Goal: Transaction & Acquisition: Purchase product/service

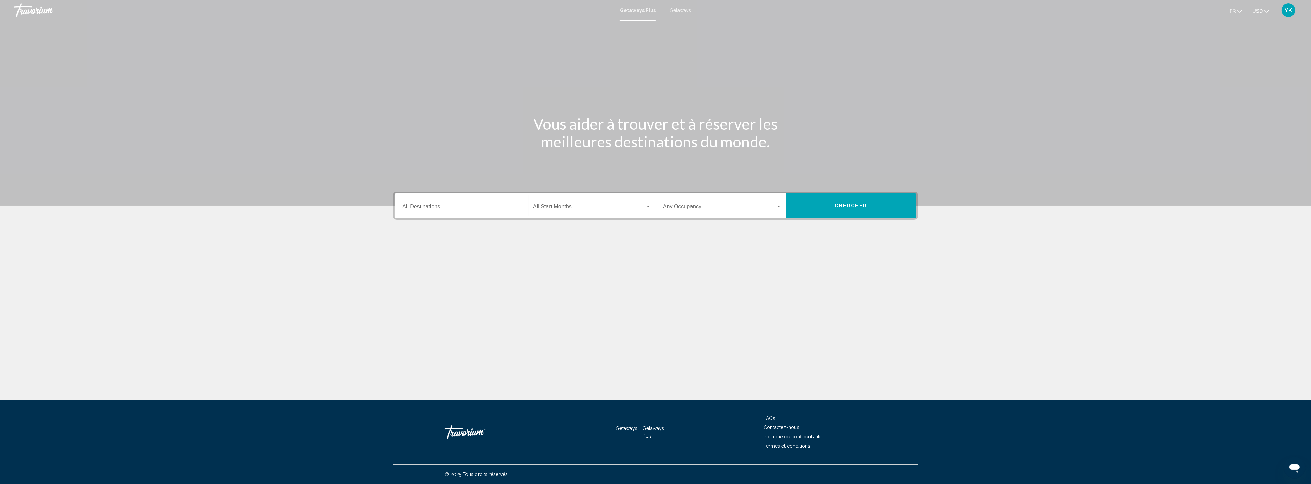
click at [1261, 12] on span "USD" at bounding box center [1257, 10] width 10 height 5
click at [1250, 44] on button "CAD (Can$)" at bounding box center [1246, 45] width 35 height 9
click at [1237, 12] on icon "Change language" at bounding box center [1239, 11] width 5 height 5
click at [1224, 71] on button "русский" at bounding box center [1221, 72] width 32 height 9
click at [440, 208] on input "Destination All Destinations" at bounding box center [461, 208] width 119 height 6
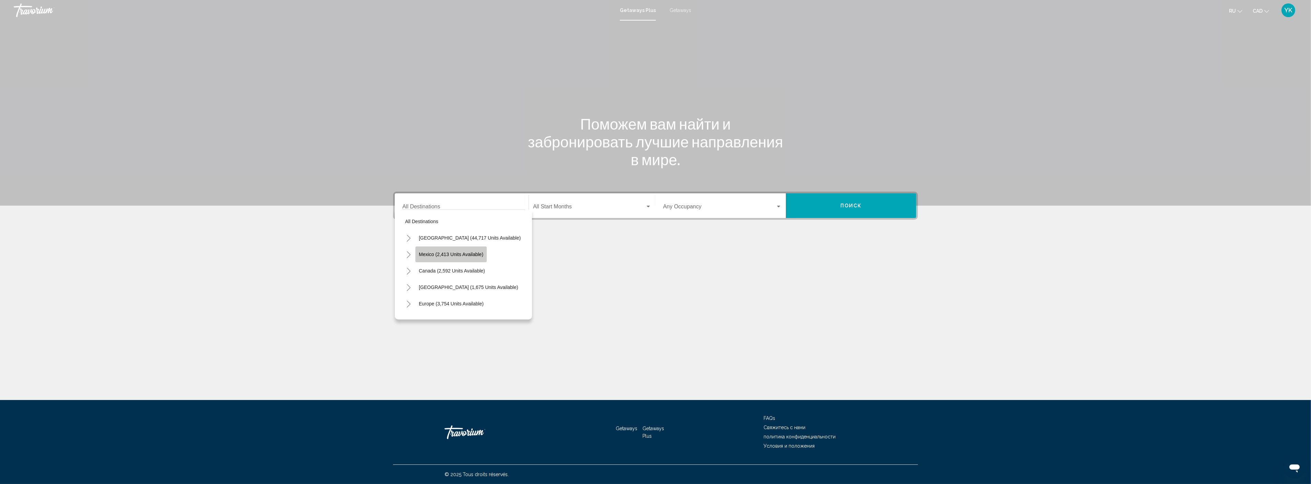
click at [451, 256] on span "Mexico (2,413 units available)" at bounding box center [451, 254] width 64 height 5
click at [464, 206] on input "**********" at bounding box center [461, 208] width 119 height 6
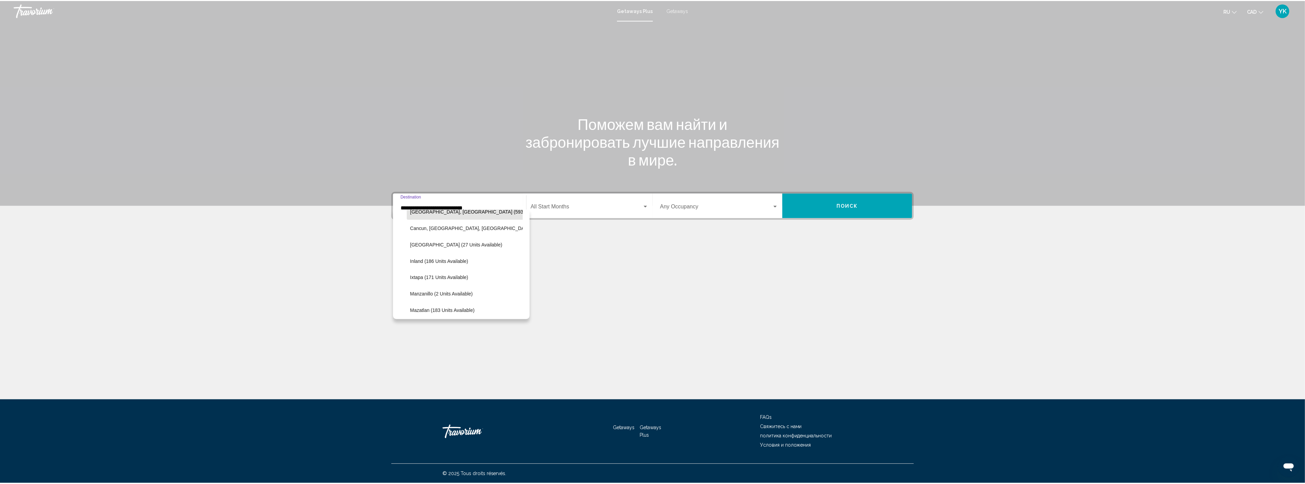
scroll to position [76, 0]
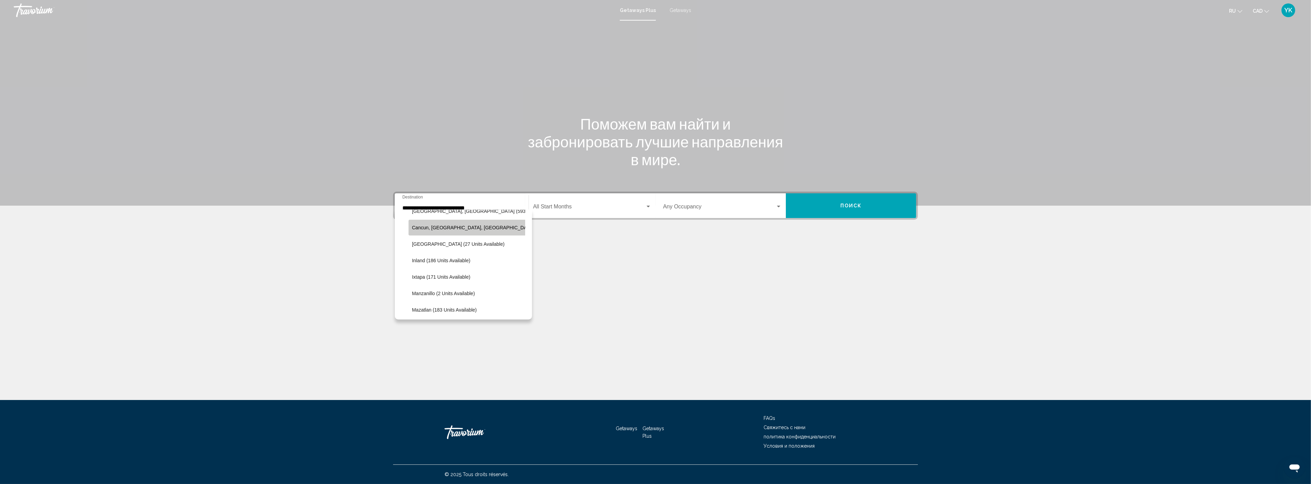
click at [481, 228] on span "Cancun, Cozumel, Riviera Maya (350 units available)" at bounding box center [495, 227] width 167 height 5
type input "**********"
click at [574, 208] on span "Search widget" at bounding box center [589, 208] width 112 height 6
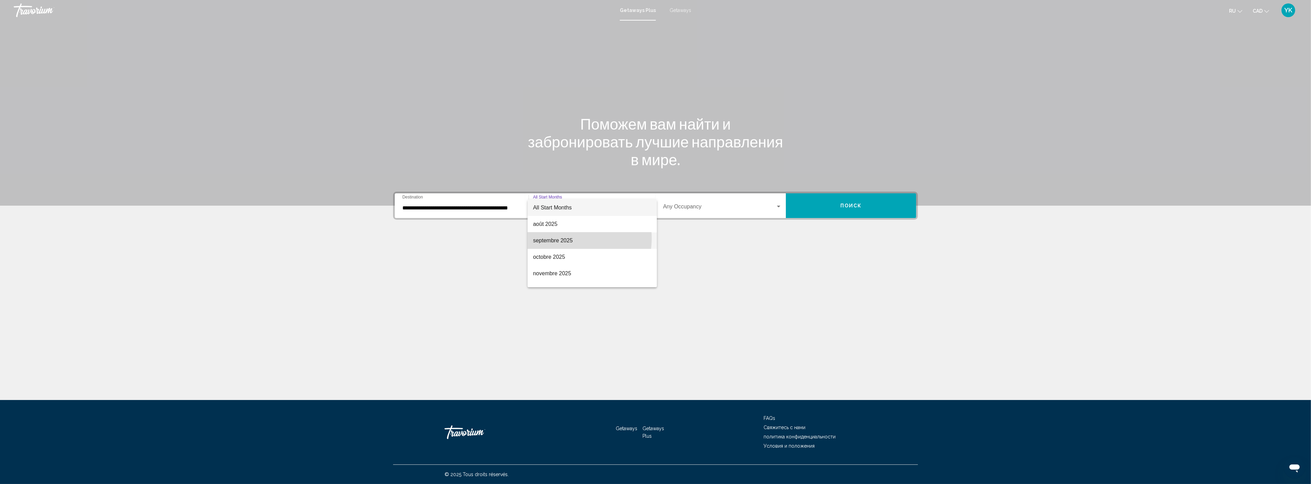
click at [569, 238] on span "septembre 2025" at bounding box center [592, 241] width 118 height 16
click at [861, 203] on span "Поиск" at bounding box center [851, 205] width 22 height 5
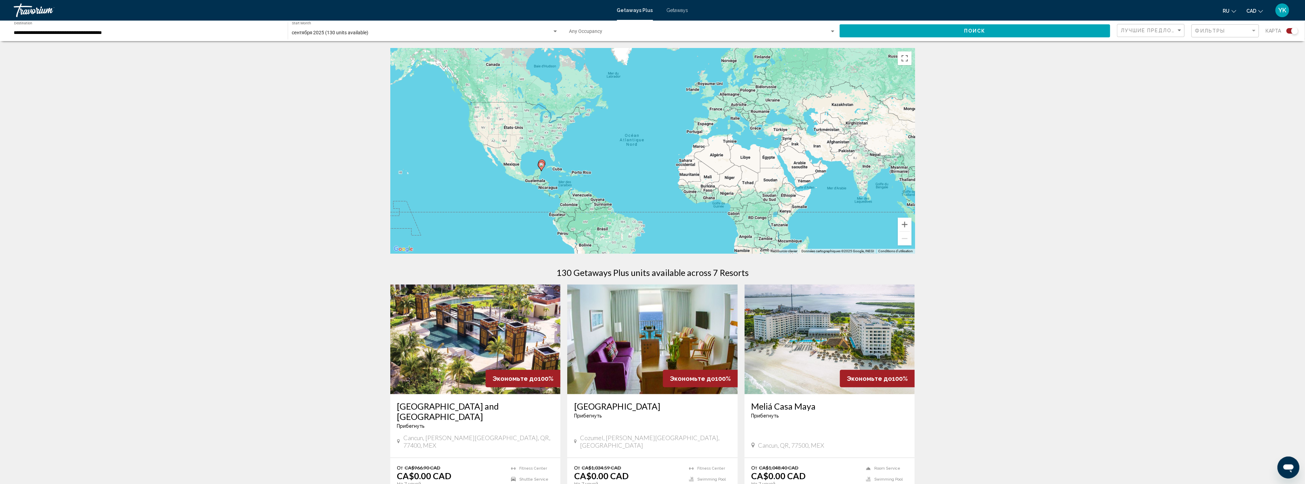
click at [673, 11] on span "Getaways" at bounding box center [678, 10] width 22 height 5
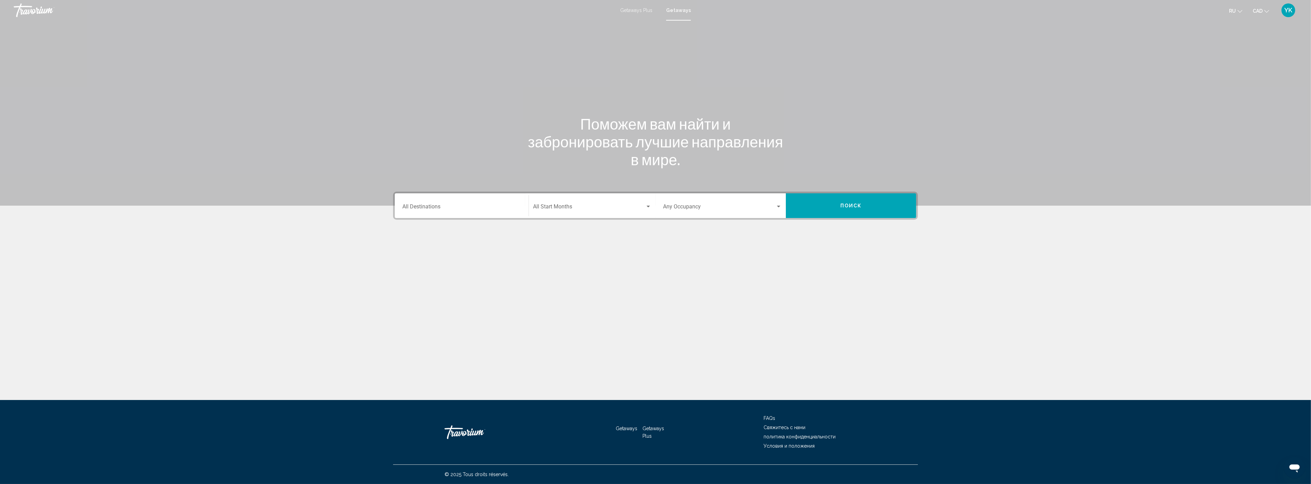
click at [454, 204] on div "Destination All Destinations" at bounding box center [461, 206] width 119 height 22
click at [454, 205] on input "Destination All Destinations" at bounding box center [461, 208] width 119 height 6
click at [437, 207] on input "Destination All Destinations" at bounding box center [461, 208] width 119 height 6
click at [424, 206] on input "Destination All Destinations" at bounding box center [461, 208] width 119 height 6
click at [426, 206] on input "Destination All Destinations" at bounding box center [461, 208] width 119 height 6
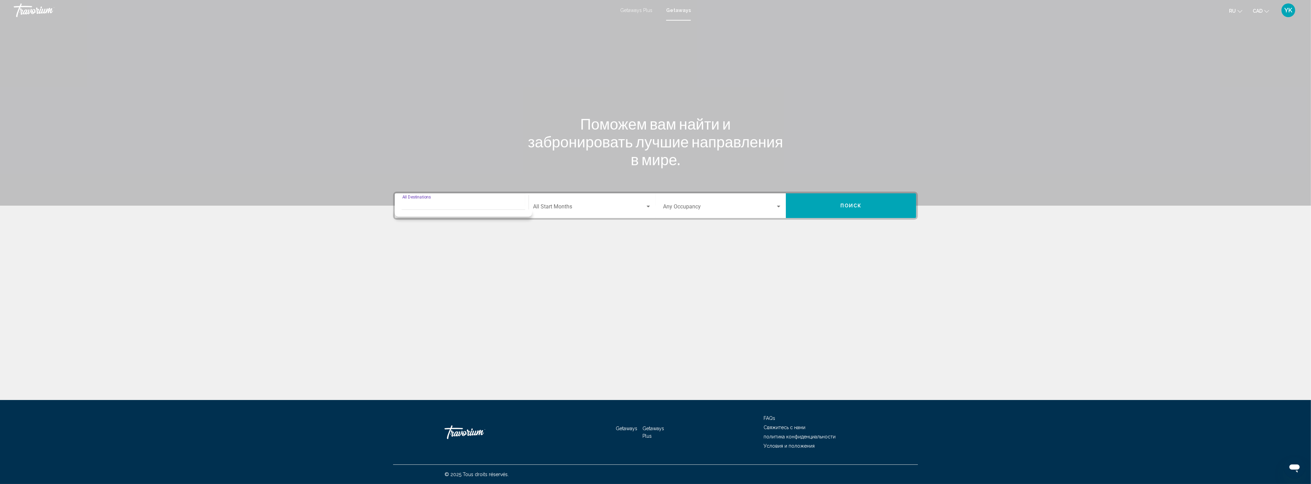
click at [426, 206] on input "Destination All Destinations" at bounding box center [461, 208] width 119 height 6
click at [457, 205] on input "Destination All Destinations" at bounding box center [461, 208] width 119 height 6
click at [443, 249] on button "Mexico (75,427 units available)" at bounding box center [467, 255] width 105 height 16
click at [491, 210] on input "**********" at bounding box center [461, 208] width 119 height 6
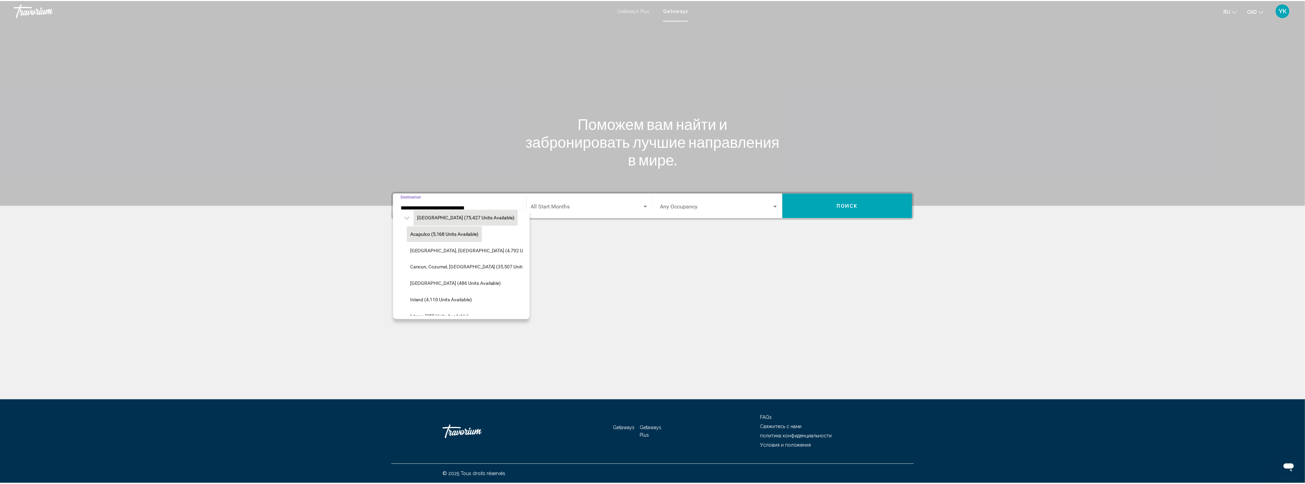
scroll to position [38, 0]
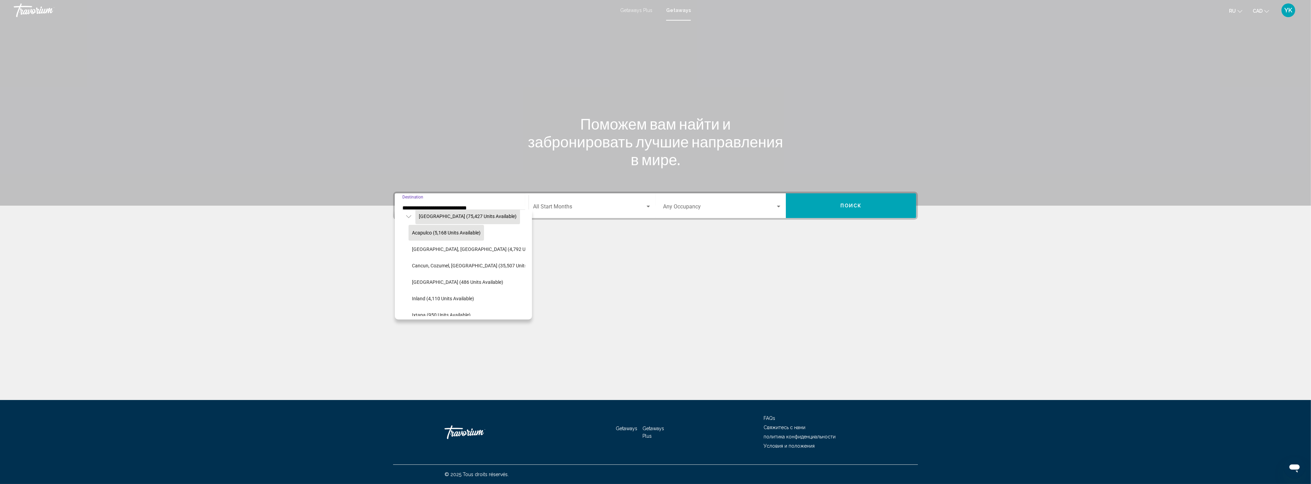
click at [471, 268] on span "Cancun, Cozumel, Riviera Maya (35,507 units available)" at bounding box center [480, 265] width 137 height 5
type input "**********"
click at [567, 214] on div "Start Month All Start Months" at bounding box center [592, 206] width 118 height 22
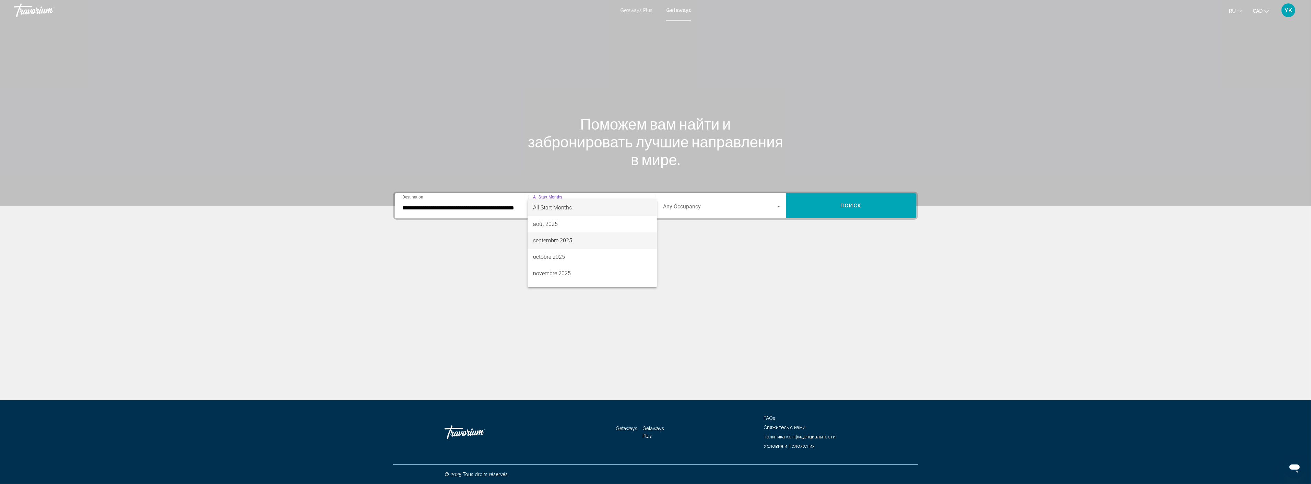
click at [563, 244] on span "septembre 2025" at bounding box center [592, 241] width 118 height 16
click at [680, 206] on span "Search widget" at bounding box center [719, 208] width 112 height 6
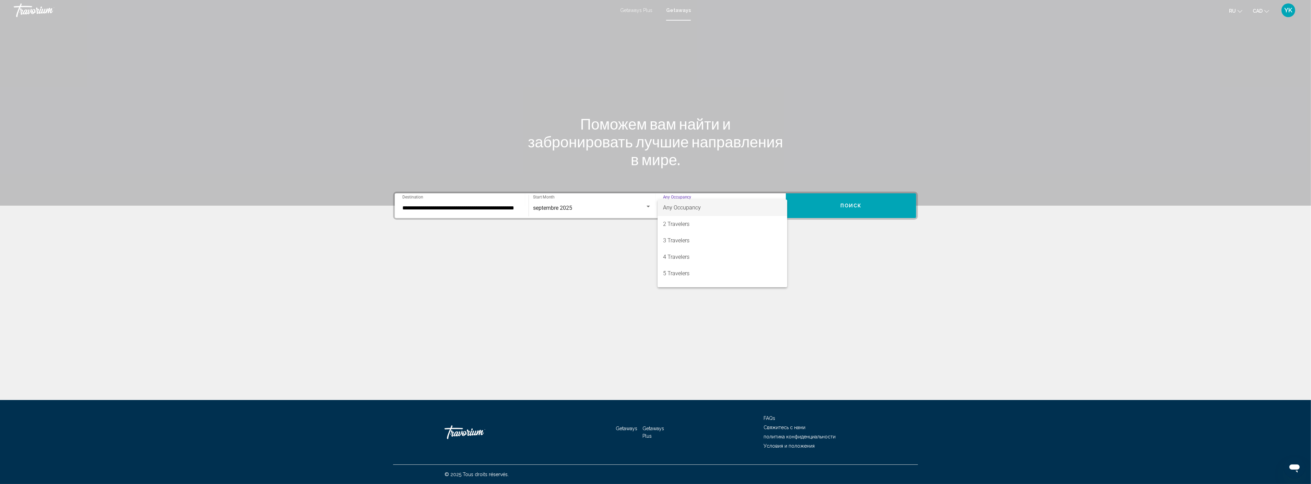
click at [859, 205] on div at bounding box center [655, 242] width 1311 height 484
click at [845, 206] on span "Поиск" at bounding box center [851, 205] width 22 height 5
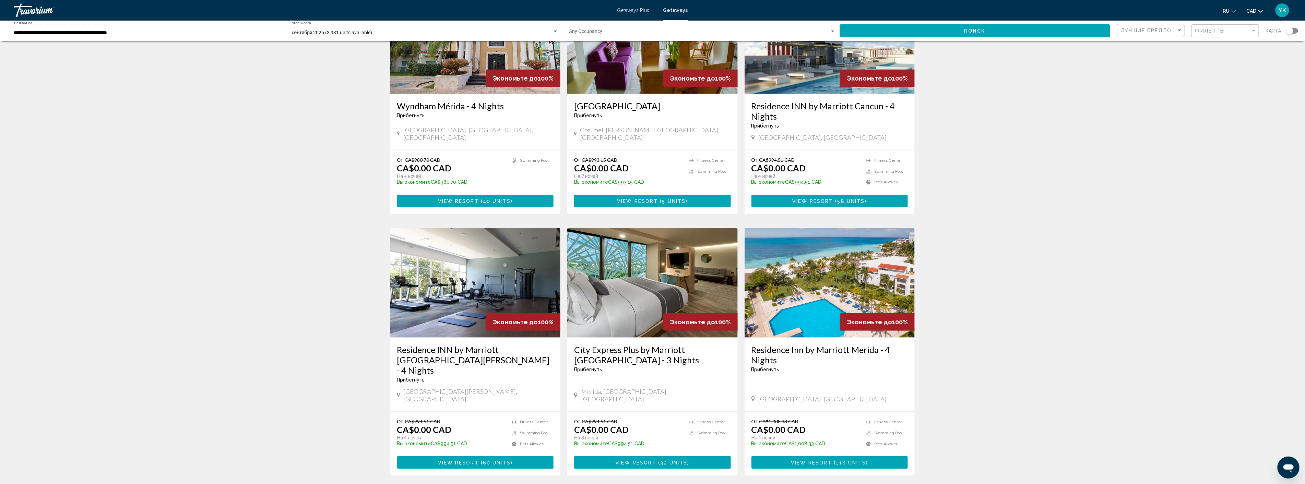
scroll to position [674, 0]
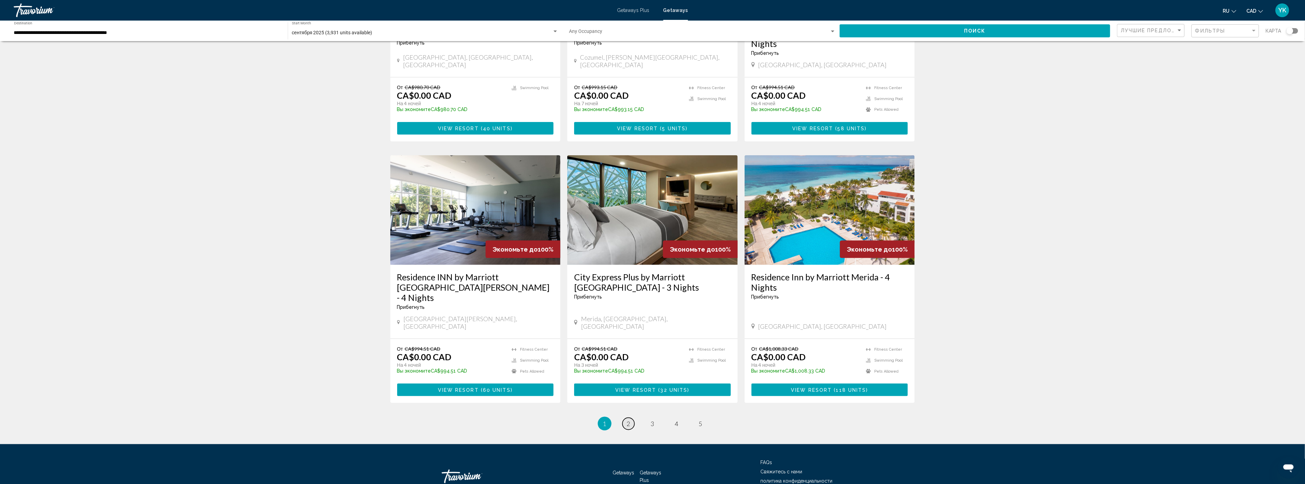
click at [630, 418] on link "page 2" at bounding box center [628, 424] width 12 height 12
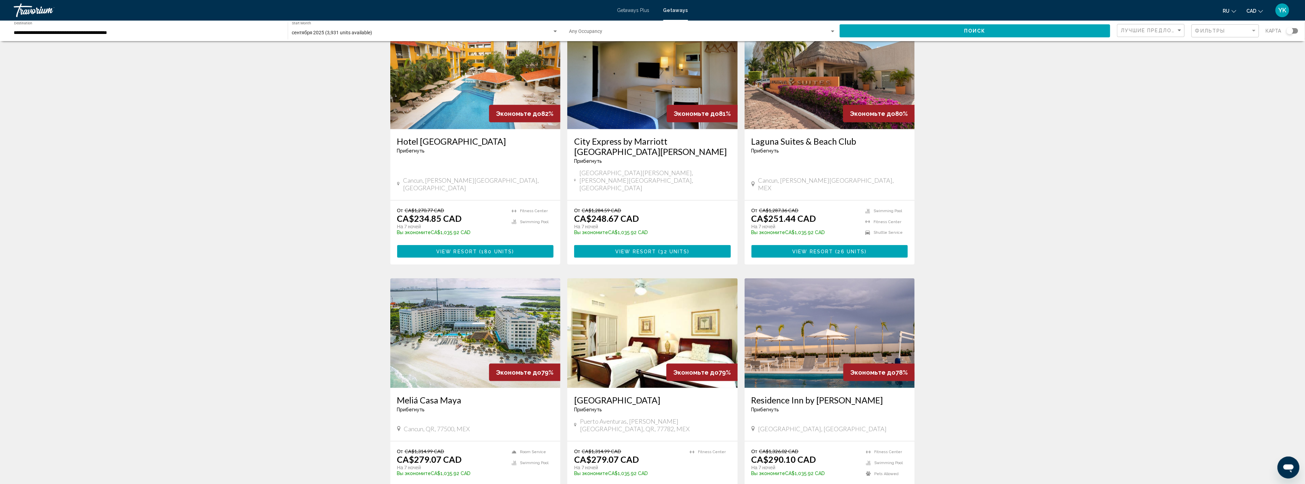
scroll to position [495, 0]
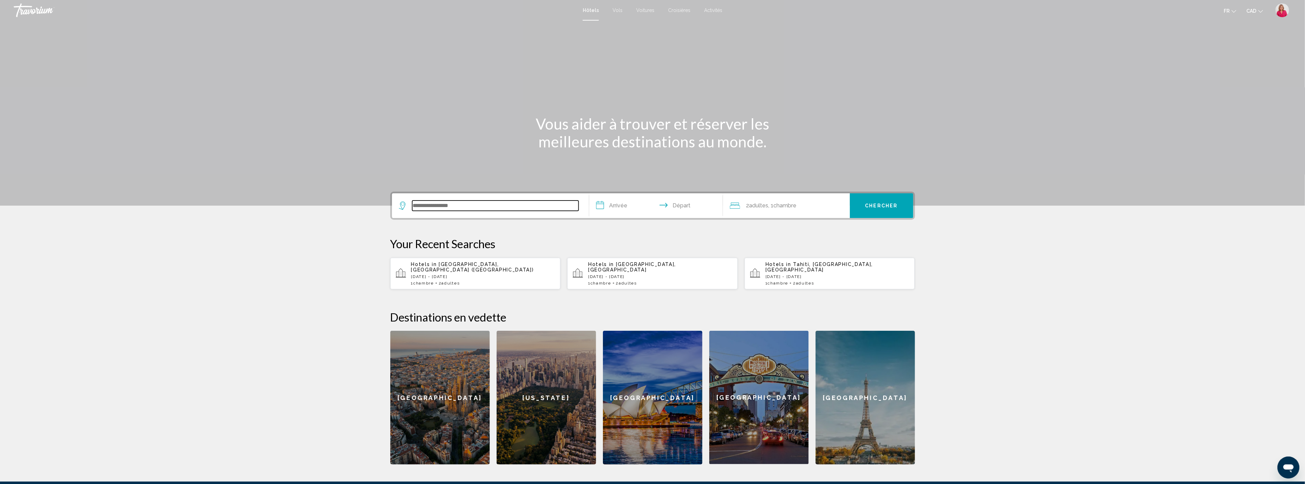
click at [446, 205] on input "Search widget" at bounding box center [495, 206] width 166 height 10
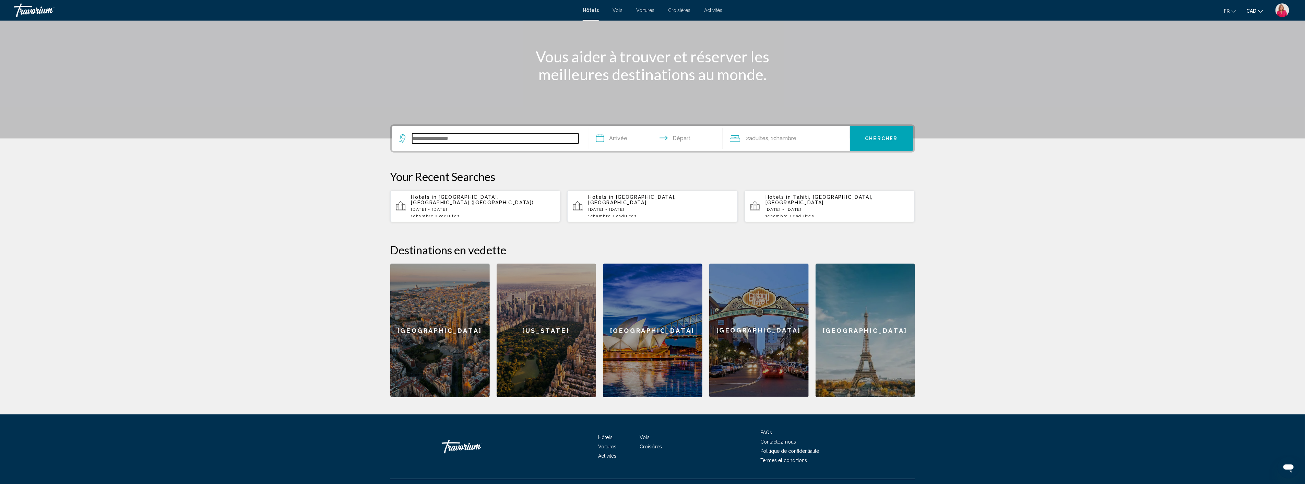
scroll to position [76, 0]
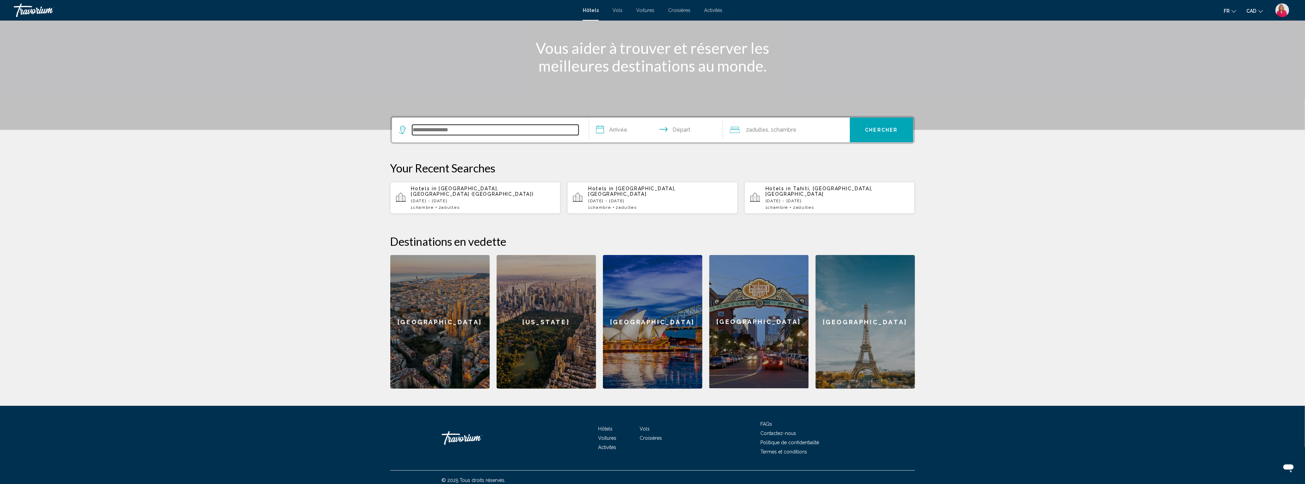
click at [444, 129] on input "Search widget" at bounding box center [495, 130] width 166 height 10
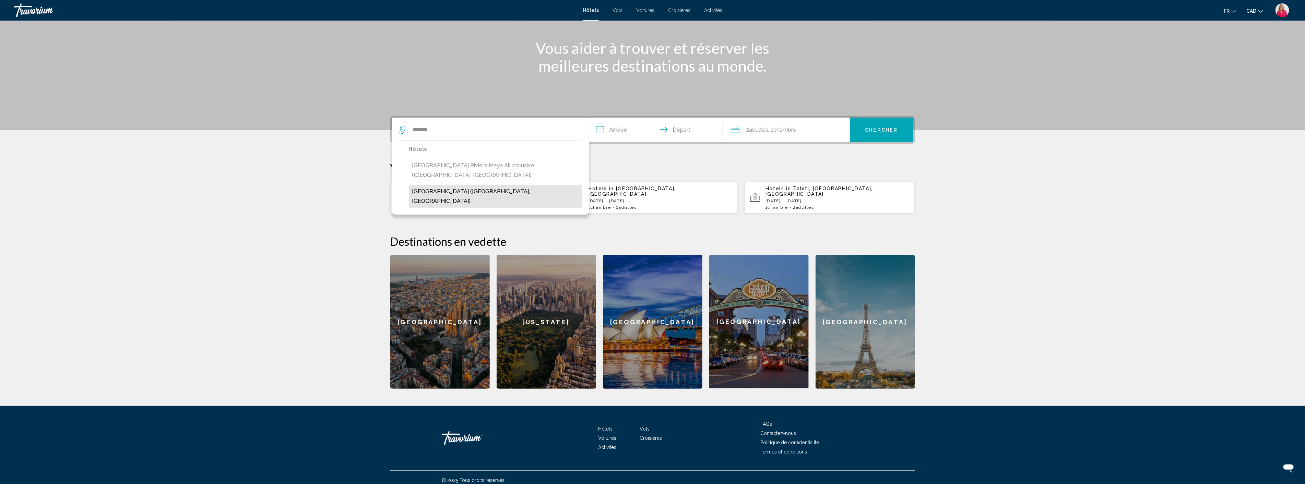
click at [453, 192] on button "[GEOGRAPHIC_DATA] ([GEOGRAPHIC_DATA], [GEOGRAPHIC_DATA])" at bounding box center [496, 196] width 174 height 23
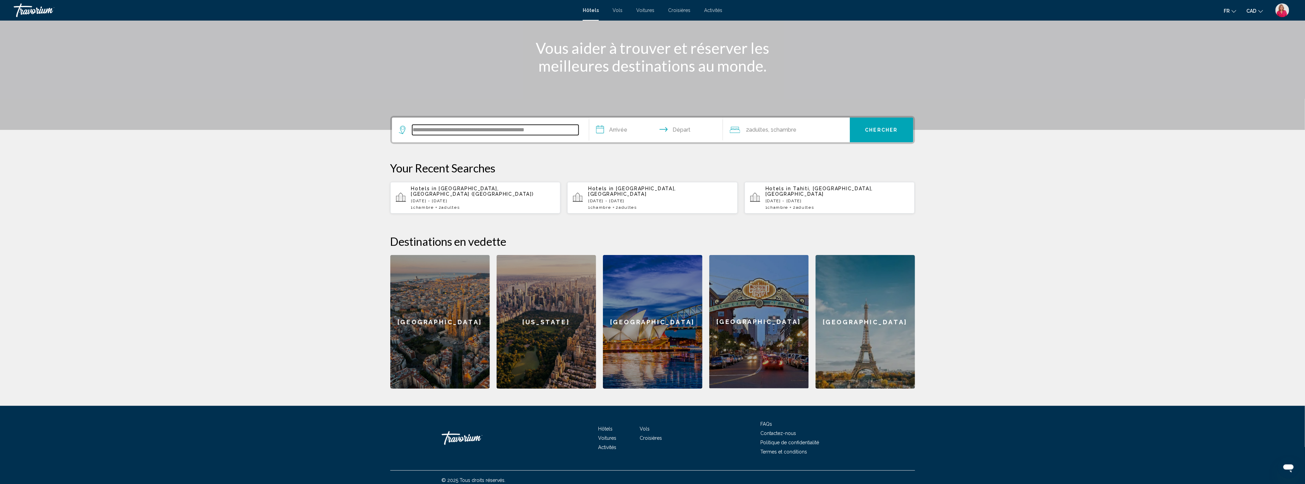
click at [472, 130] on input "**********" at bounding box center [495, 130] width 166 height 10
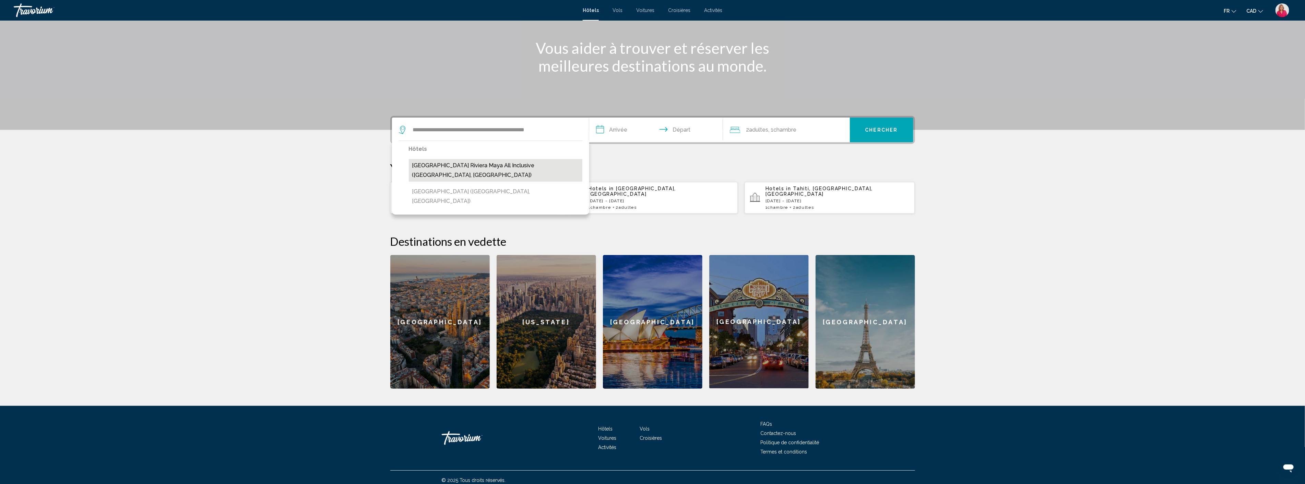
click at [471, 169] on button "[GEOGRAPHIC_DATA] Riviera Maya All Inclusive ([GEOGRAPHIC_DATA], [GEOGRAPHIC_DA…" at bounding box center [496, 170] width 174 height 23
type input "**********"
click at [627, 133] on input "**********" at bounding box center [657, 131] width 136 height 27
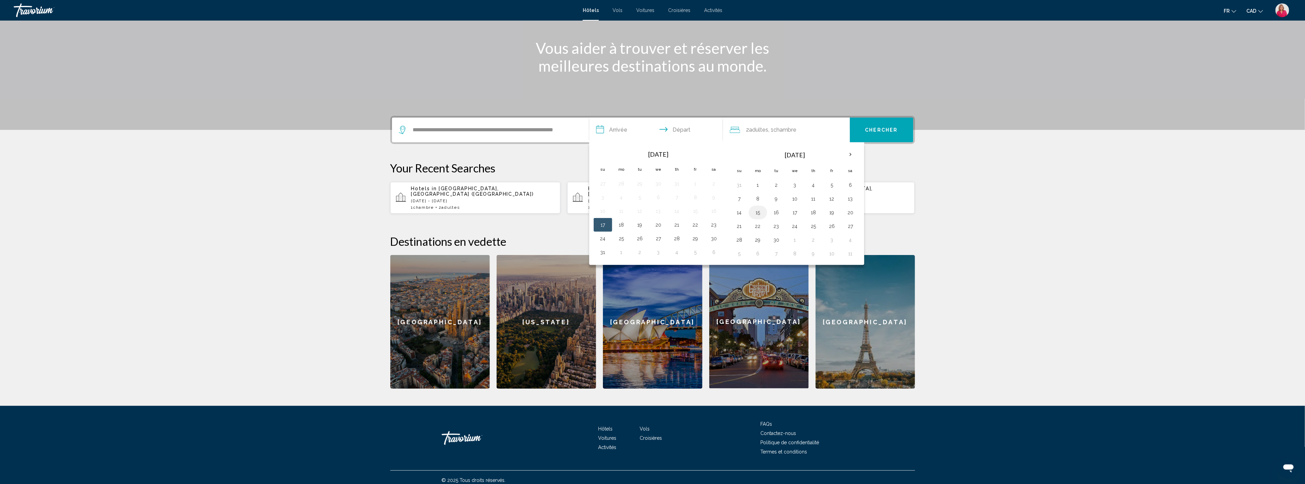
click at [758, 213] on button "15" at bounding box center [757, 213] width 11 height 10
click at [759, 224] on button "22" at bounding box center [757, 227] width 11 height 10
type input "**********"
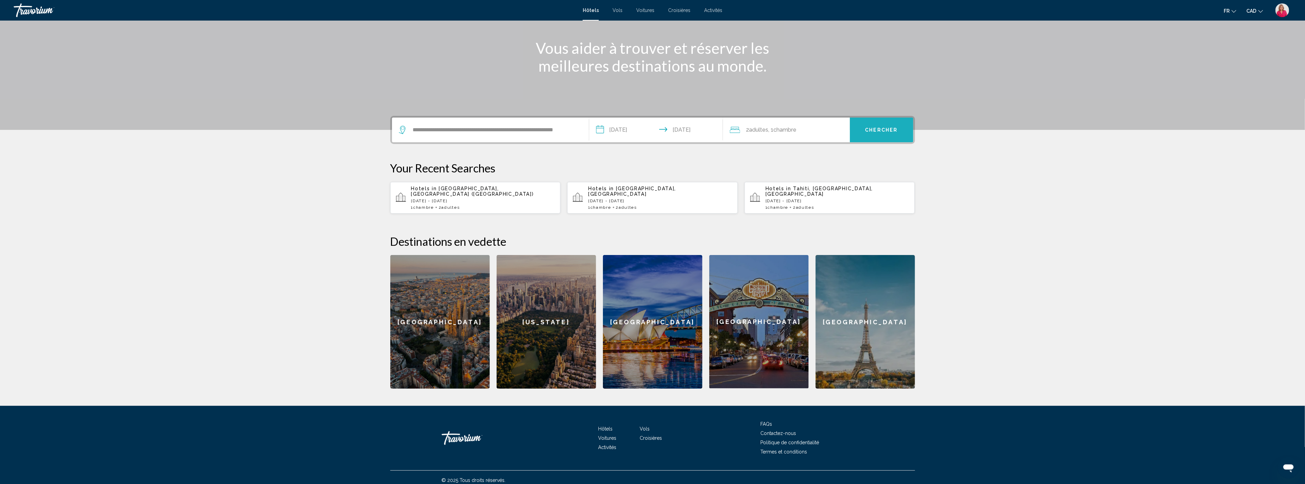
click at [885, 125] on button "Chercher" at bounding box center [881, 130] width 63 height 25
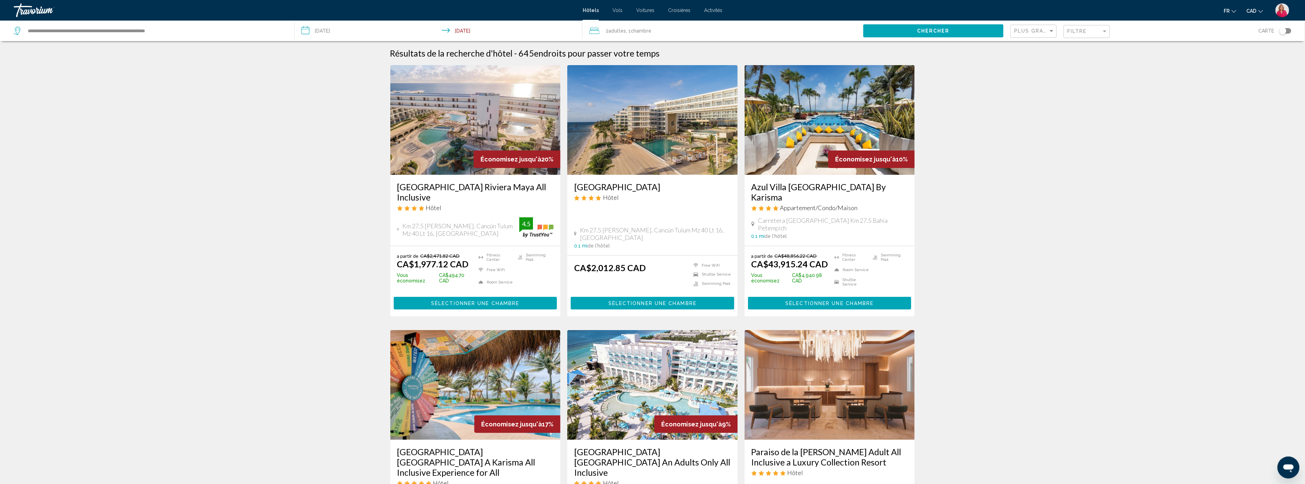
click at [462, 301] on span "Sélectionner une chambre" at bounding box center [475, 303] width 88 height 5
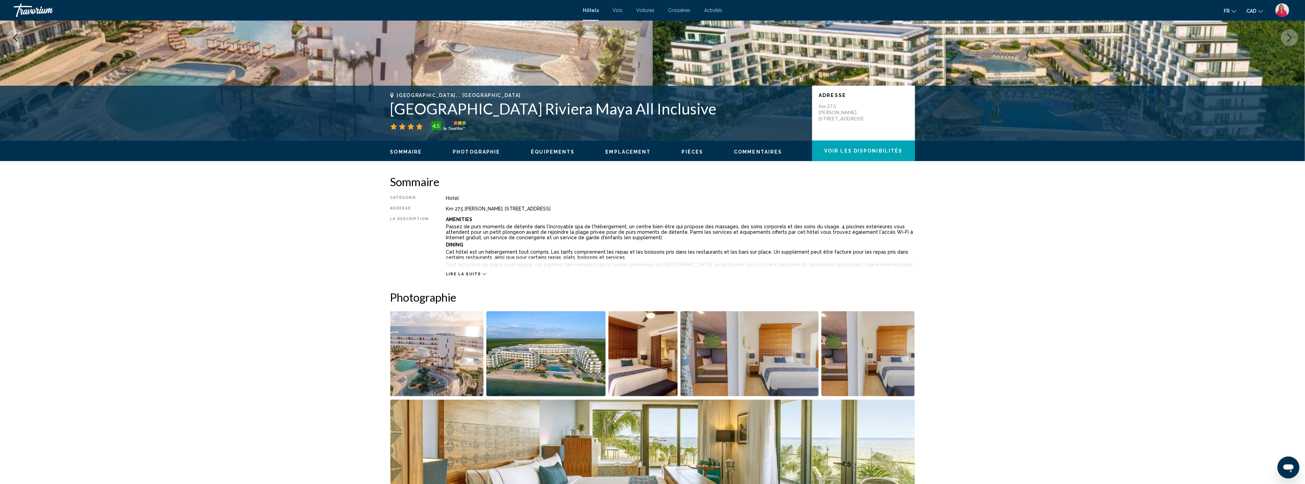
scroll to position [76, 0]
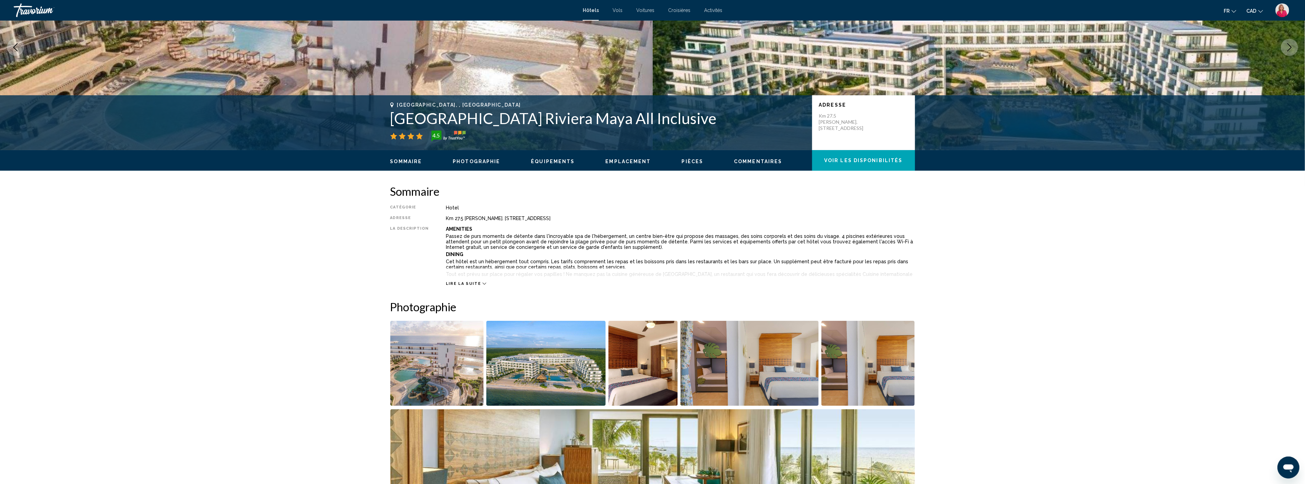
drag, startPoint x: 697, startPoint y: 122, endPoint x: 399, endPoint y: 115, distance: 298.1
click at [386, 116] on div "[GEOGRAPHIC_DATA], , [GEOGRAPHIC_DATA] [GEOGRAPHIC_DATA] Riviera Maya All Inclu…" at bounding box center [653, 122] width 552 height 41
copy h1 "[GEOGRAPHIC_DATA] Riviera Maya All Inclusive"
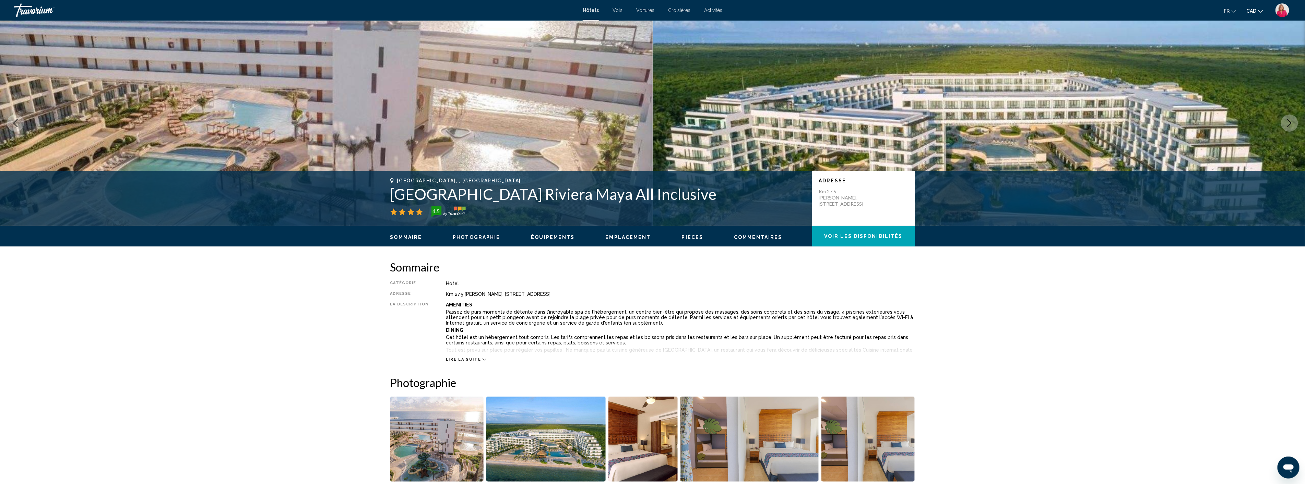
scroll to position [0, 0]
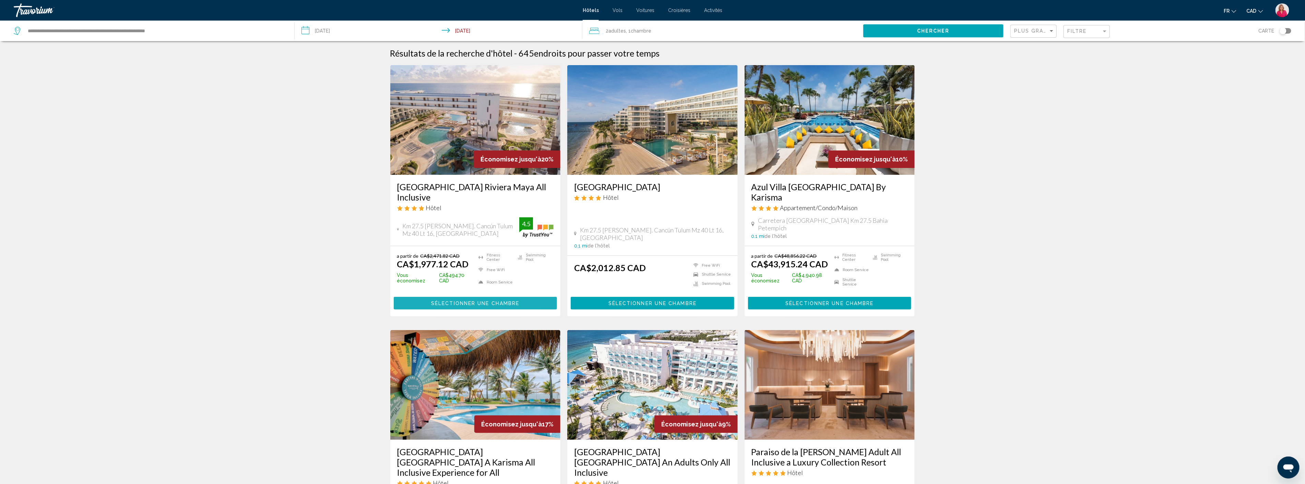
click at [461, 301] on span "Sélectionner une chambre" at bounding box center [475, 303] width 88 height 5
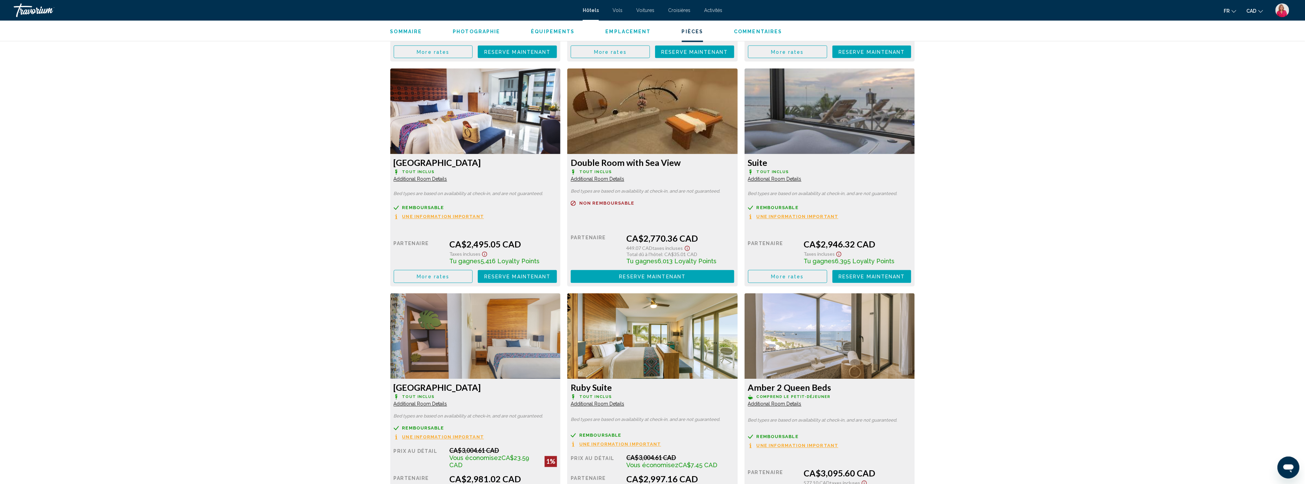
scroll to position [952, 0]
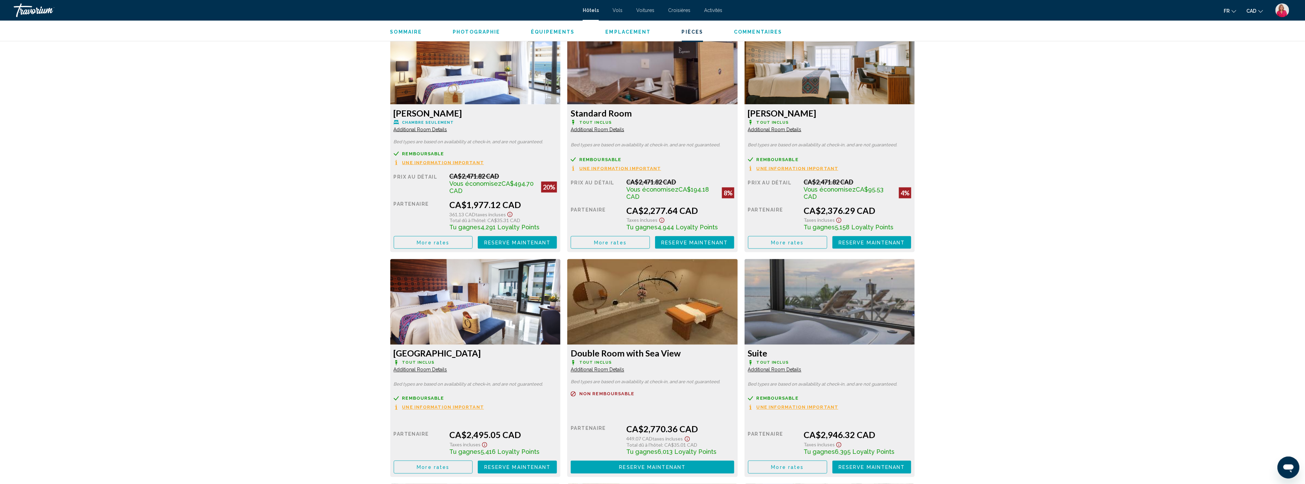
click at [428, 242] on span "More rates" at bounding box center [433, 242] width 33 height 5
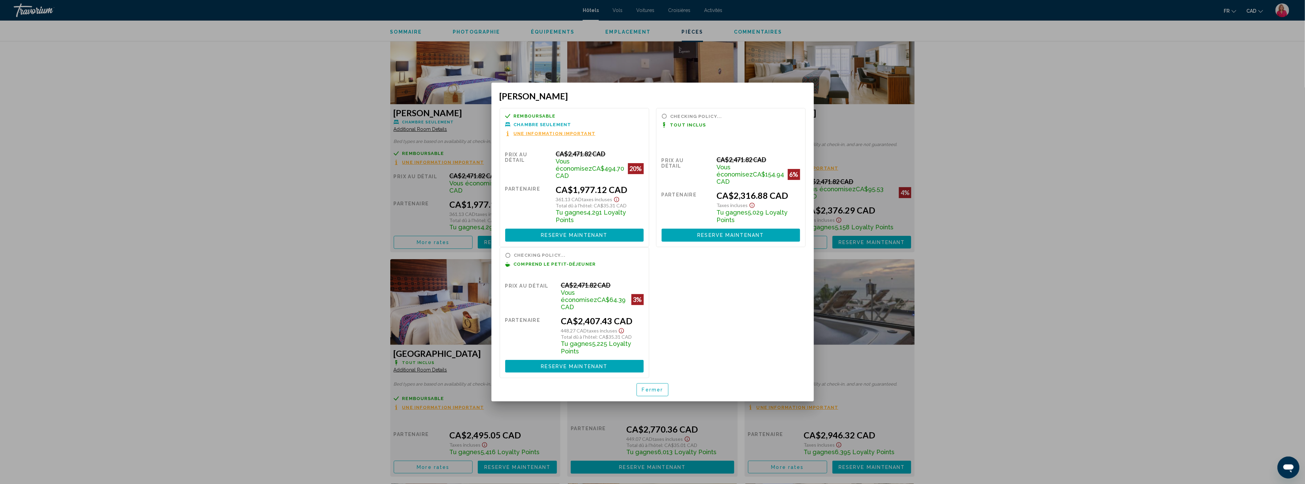
scroll to position [0, 0]
click at [358, 235] on div at bounding box center [652, 242] width 1305 height 484
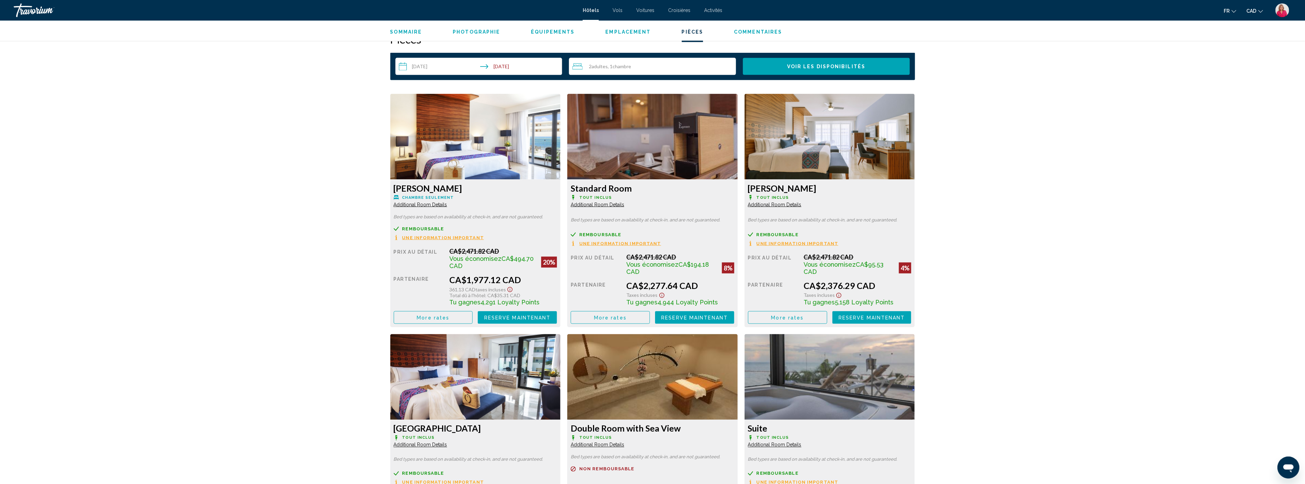
scroll to position [876, 0]
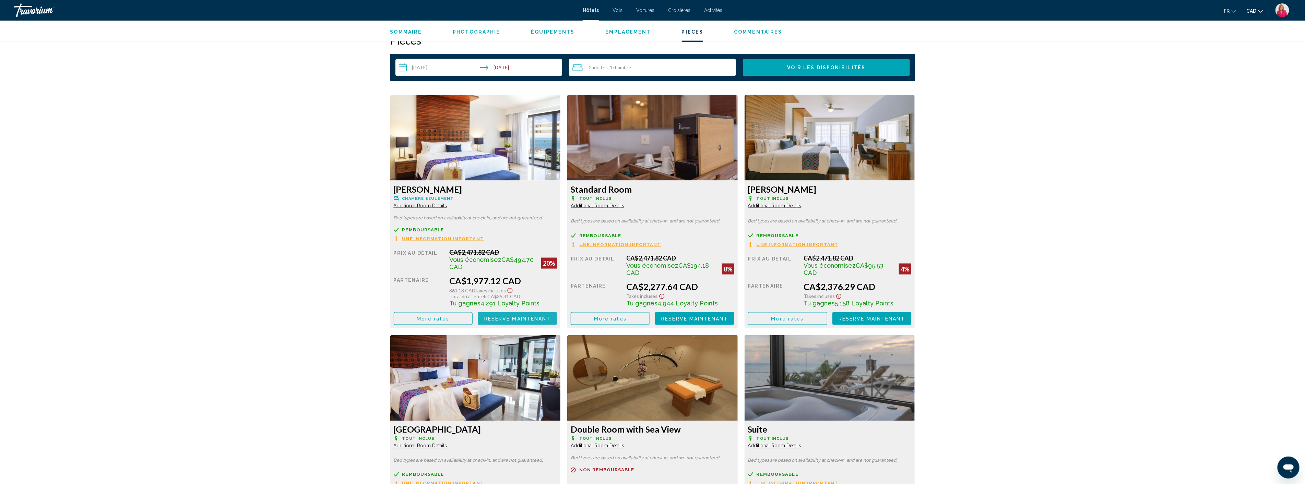
click at [498, 318] on span "Reserve maintenant" at bounding box center [517, 318] width 67 height 5
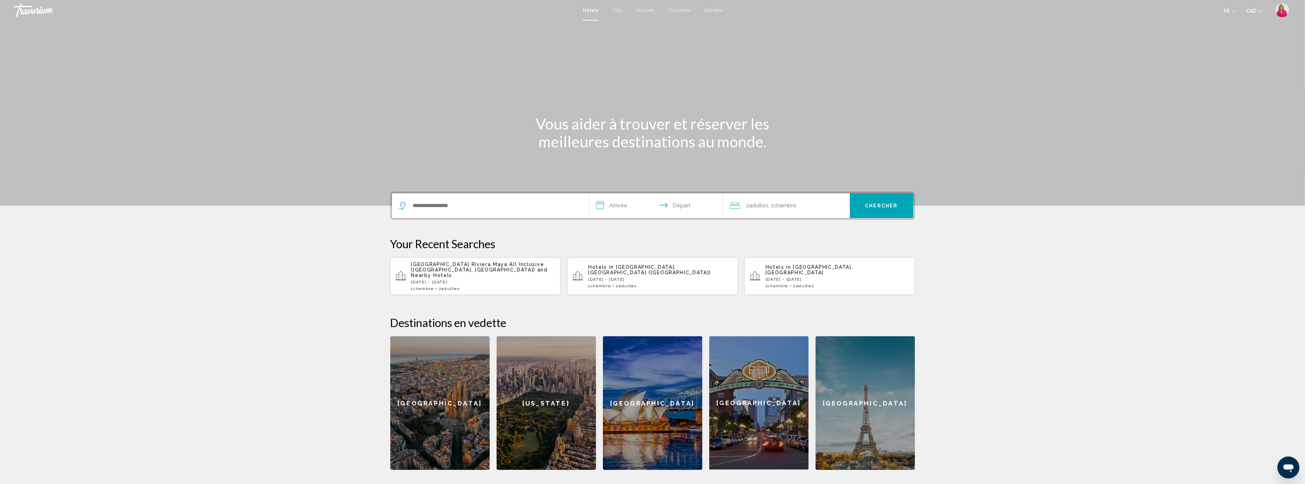
click at [486, 266] on span "[GEOGRAPHIC_DATA] Riviera Maya All Inclusive ([GEOGRAPHIC_DATA], [GEOGRAPHIC_DA…" at bounding box center [477, 267] width 133 height 11
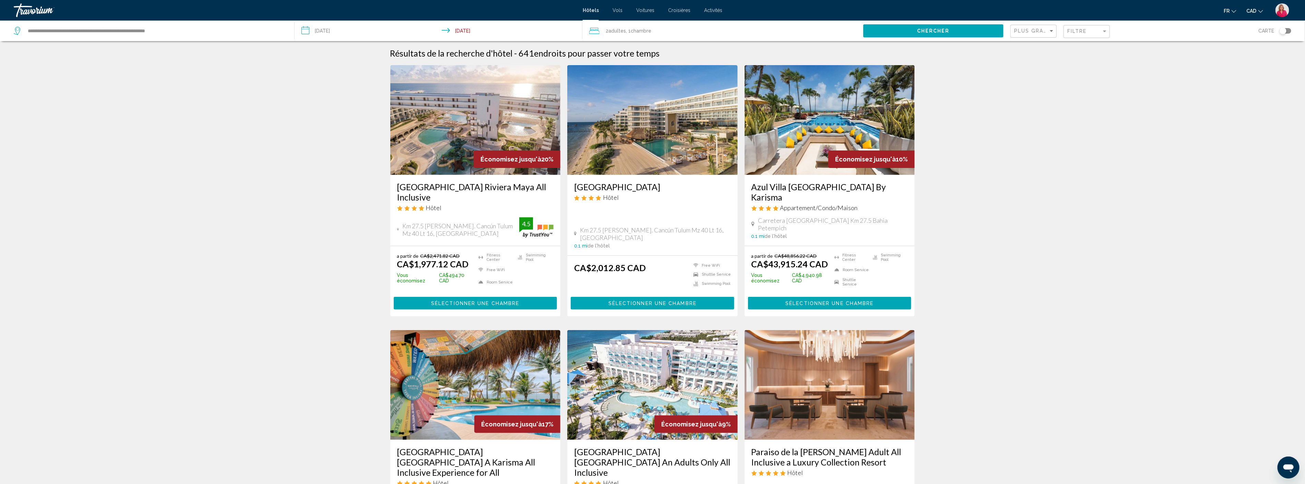
click at [330, 33] on input "**********" at bounding box center [440, 32] width 290 height 23
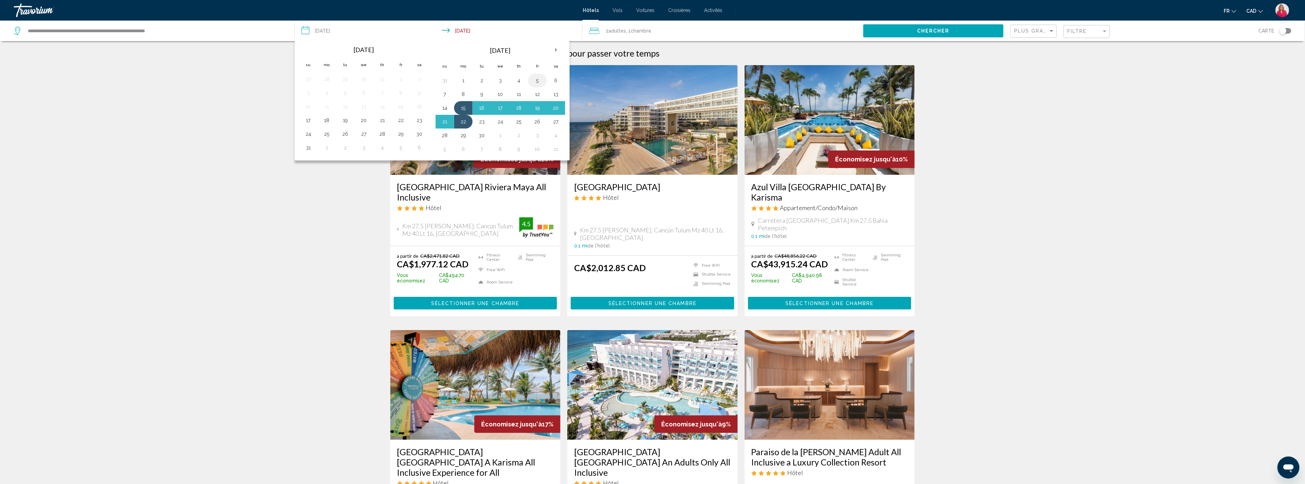
click at [541, 81] on button "5" at bounding box center [537, 81] width 11 height 10
click at [539, 95] on button "12" at bounding box center [537, 95] width 11 height 10
type input "**********"
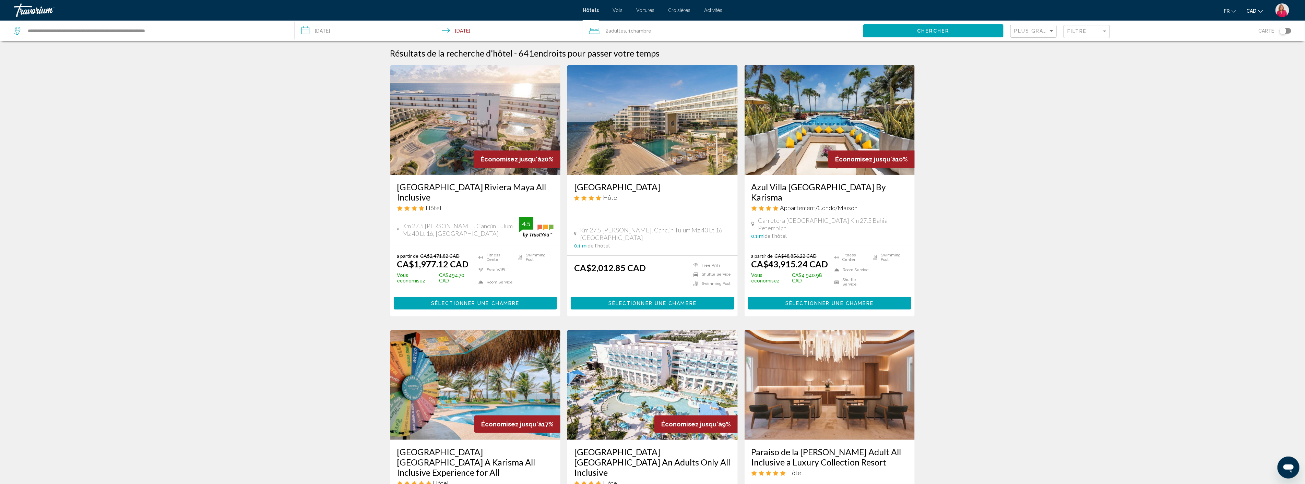
click at [919, 29] on span "Chercher" at bounding box center [933, 30] width 33 height 5
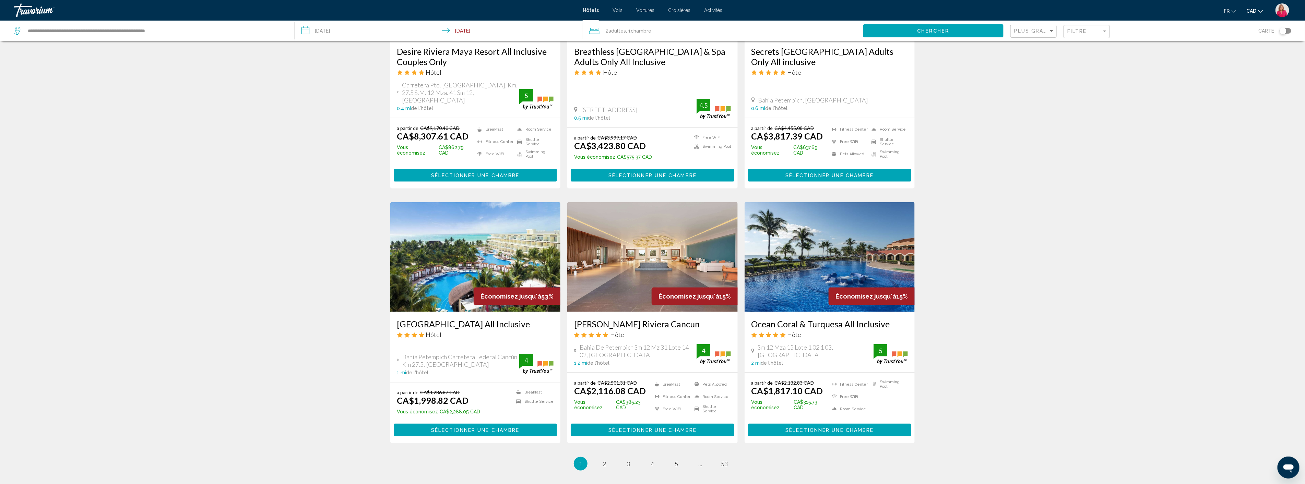
scroll to position [686, 0]
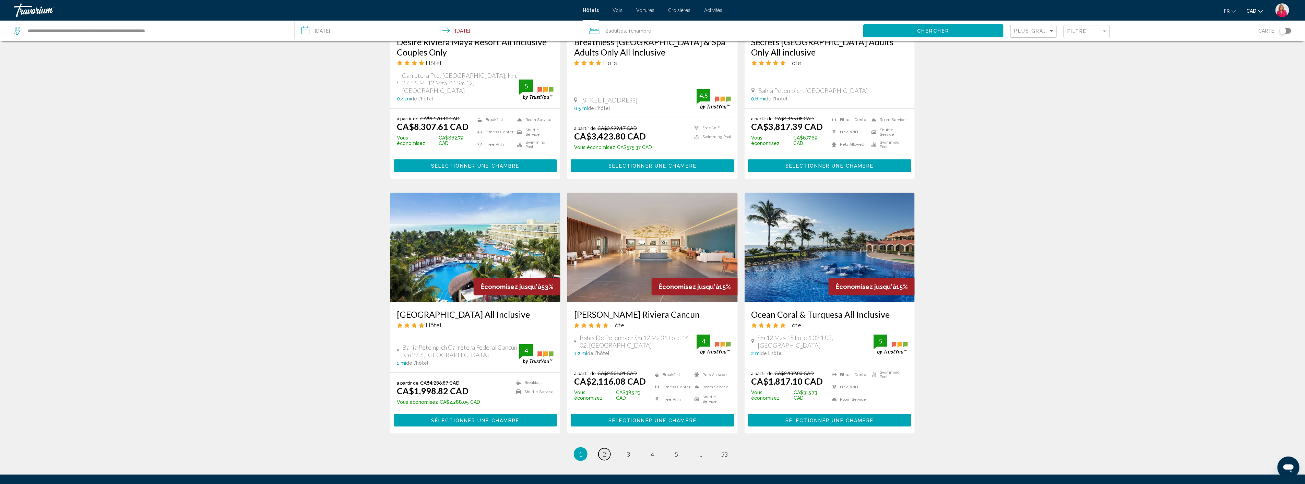
click at [603, 451] on span "2" at bounding box center [604, 455] width 3 height 8
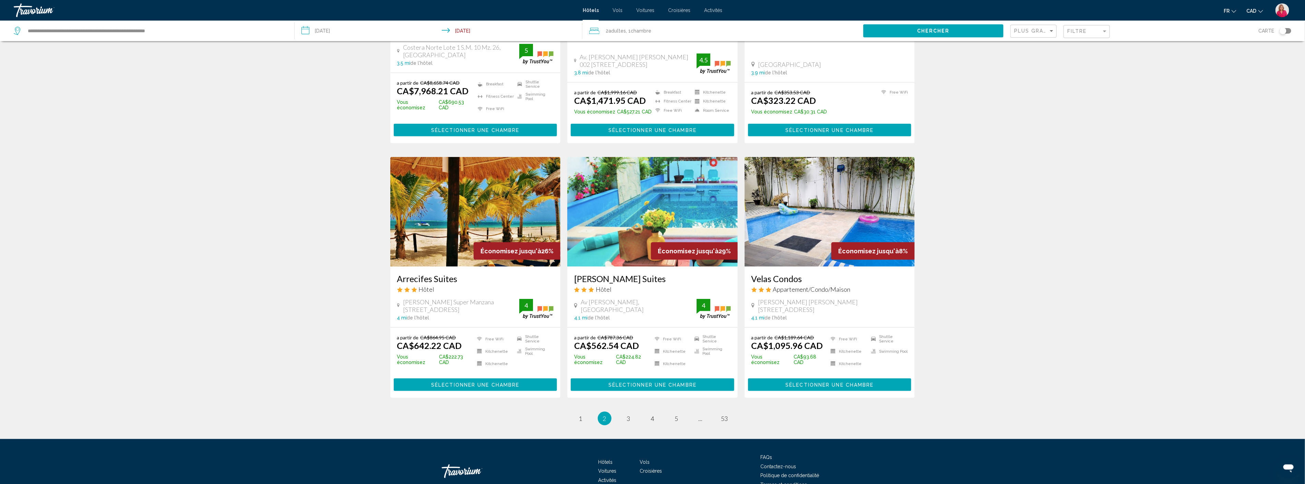
scroll to position [708, 0]
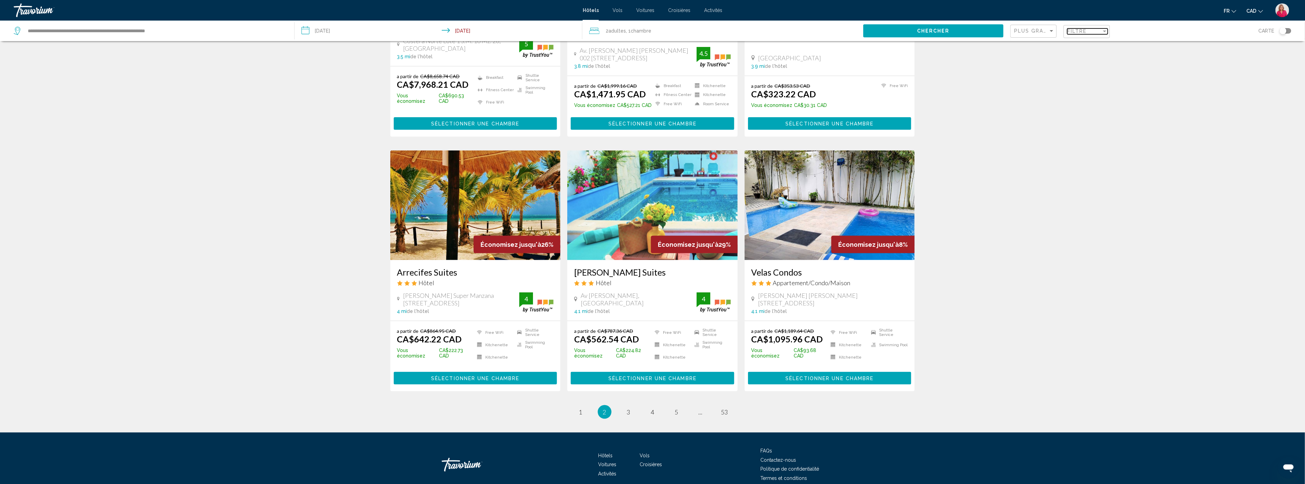
click at [1088, 31] on div "Filtre" at bounding box center [1084, 30] width 34 height 5
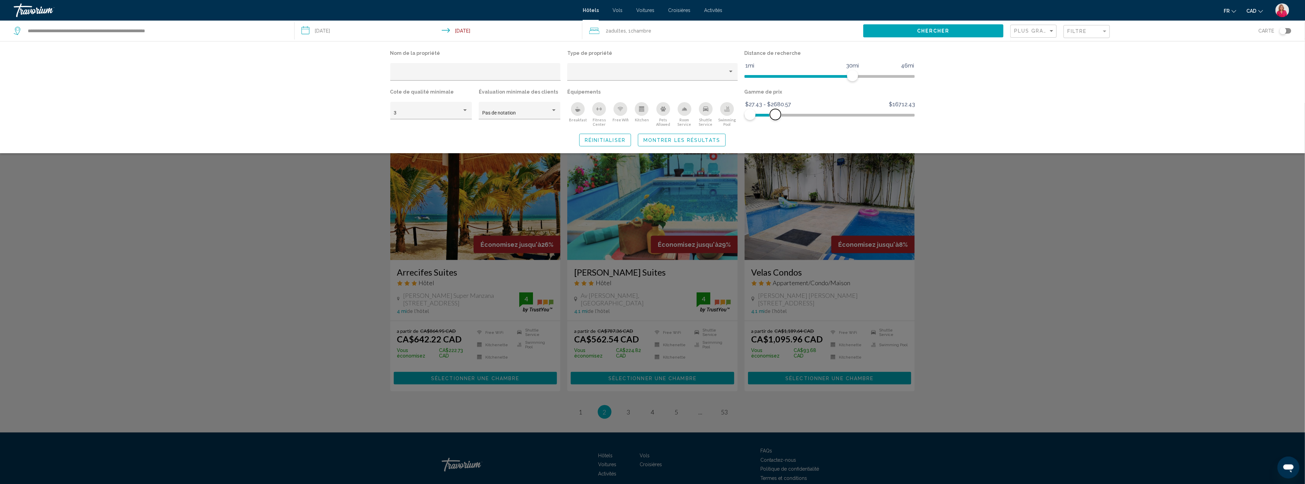
drag, startPoint x: 910, startPoint y: 115, endPoint x: 775, endPoint y: 118, distance: 134.5
click at [775, 118] on span "Hotel Filters" at bounding box center [775, 114] width 11 height 11
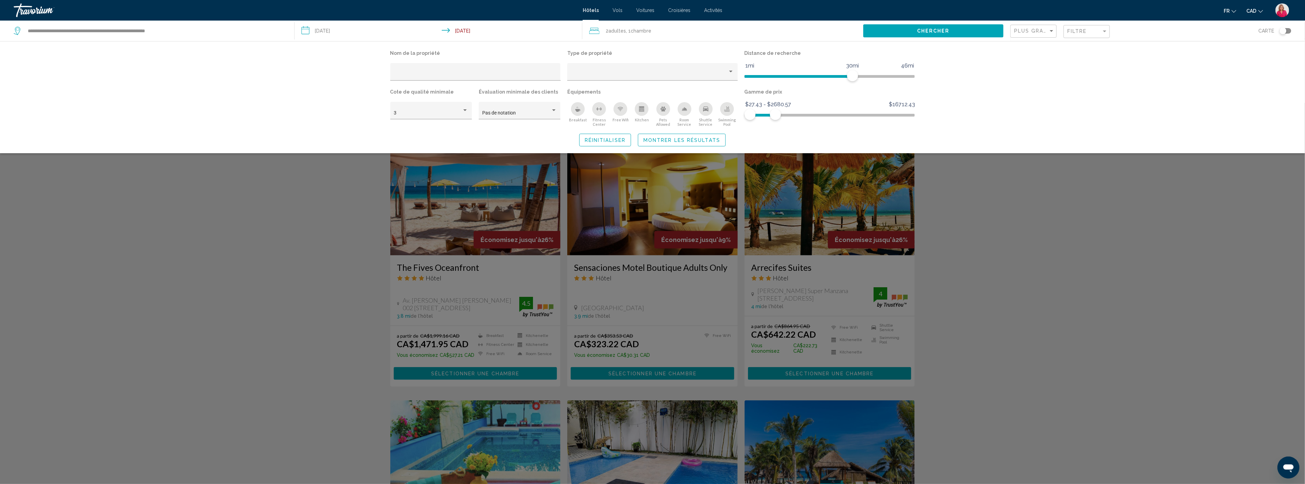
click at [969, 127] on div "Nom de la propriété Type de propriété Distance de recherche 1mi 46mi 30mi Cote …" at bounding box center [652, 97] width 1305 height 112
click at [1044, 31] on span "Plus grandes économies" at bounding box center [1055, 30] width 82 height 5
click at [1020, 58] on span "Prix le plus bas" at bounding box center [1030, 59] width 32 height 5
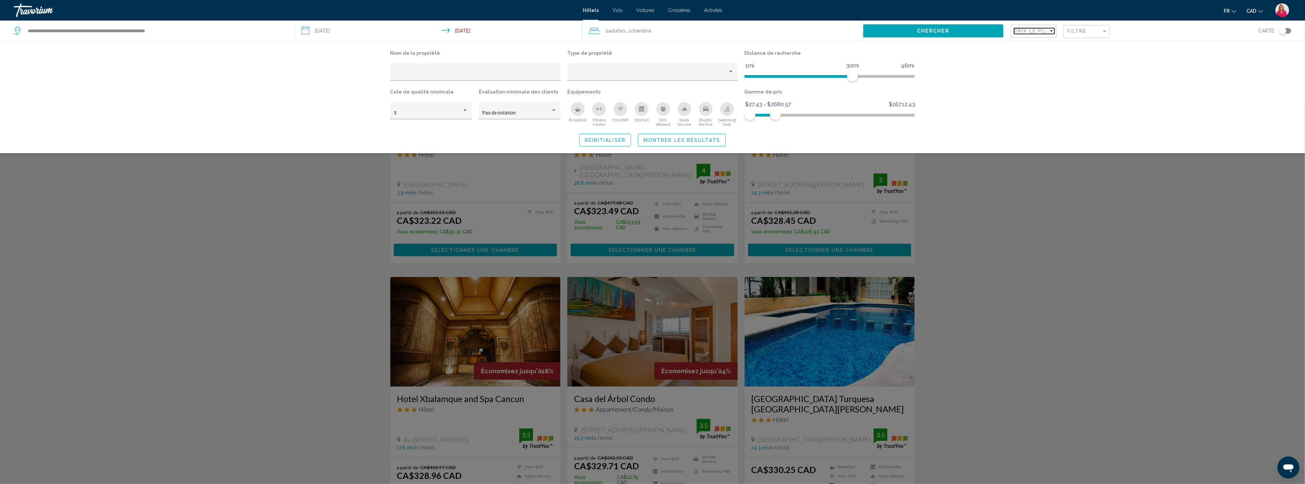
scroll to position [304, 0]
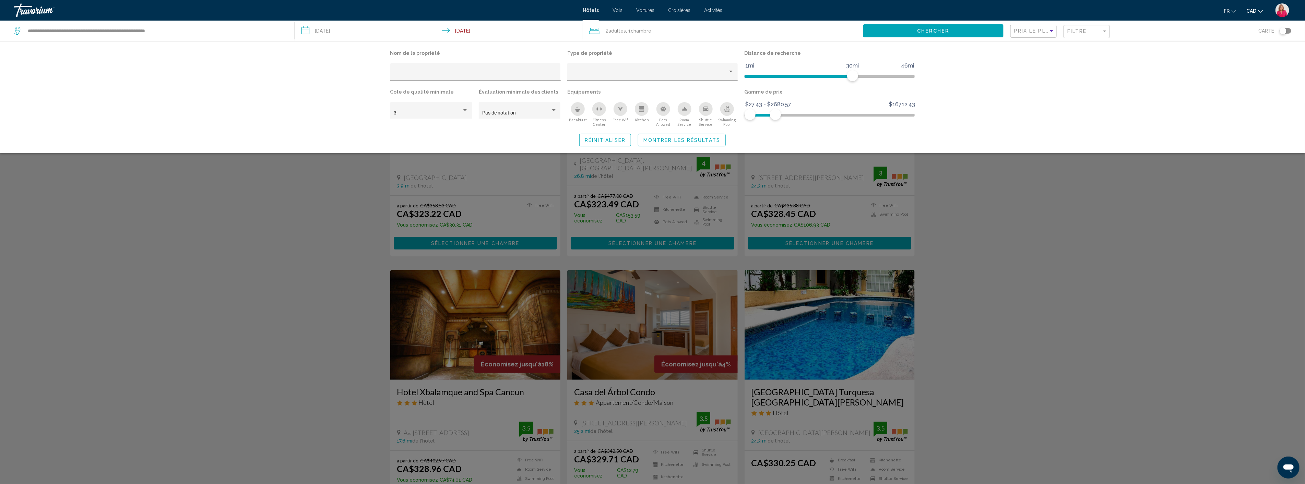
click at [1023, 271] on div "Search widget" at bounding box center [652, 293] width 1305 height 381
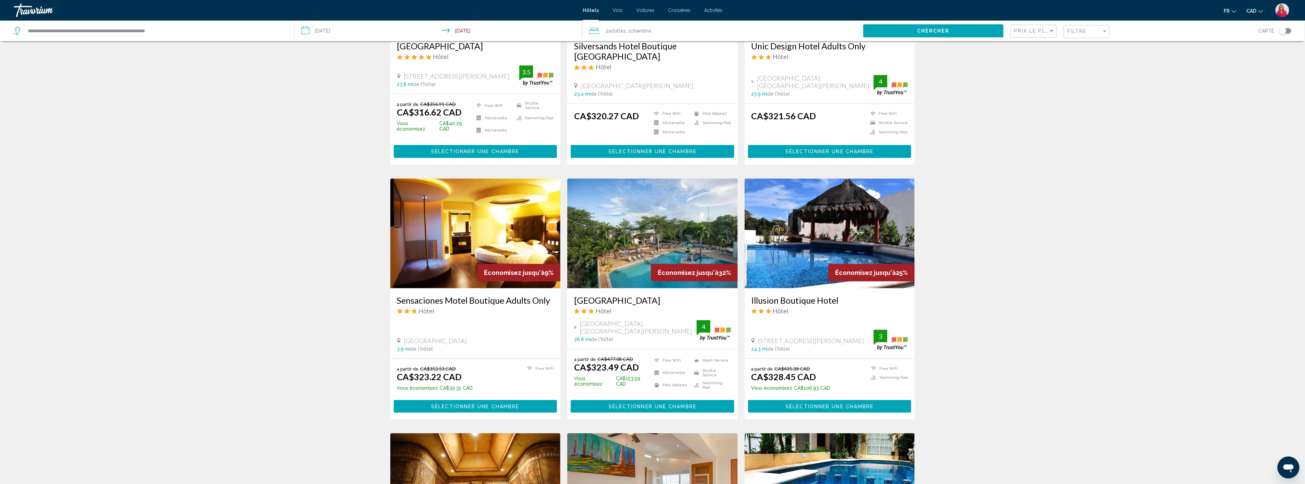
scroll to position [38, 0]
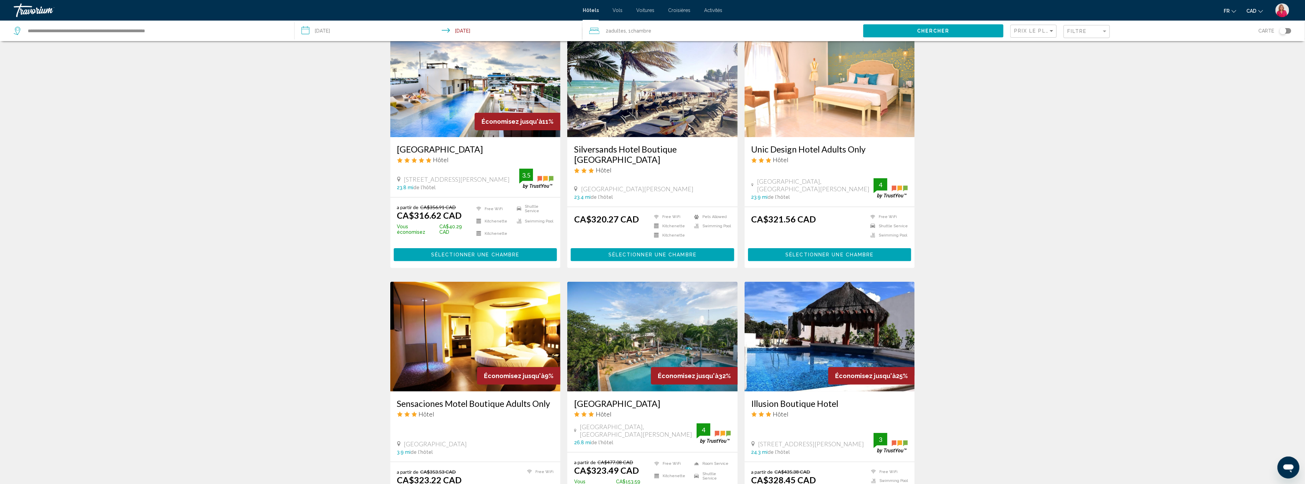
click at [1040, 35] on div "Prix le plus bas" at bounding box center [1034, 31] width 40 height 13
click at [227, 109] on div at bounding box center [652, 242] width 1305 height 484
